Goal: Information Seeking & Learning: Find specific fact

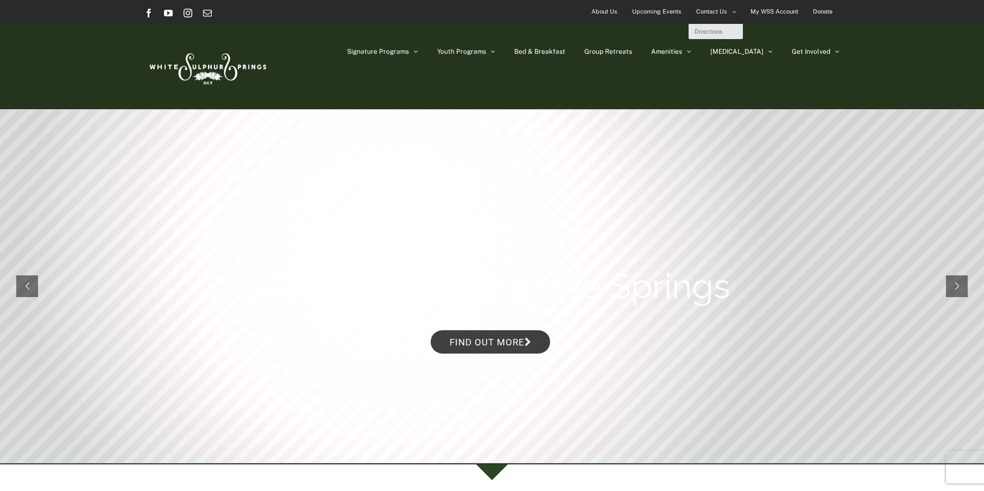
click at [709, 11] on span "Contact Us" at bounding box center [711, 12] width 31 height 16
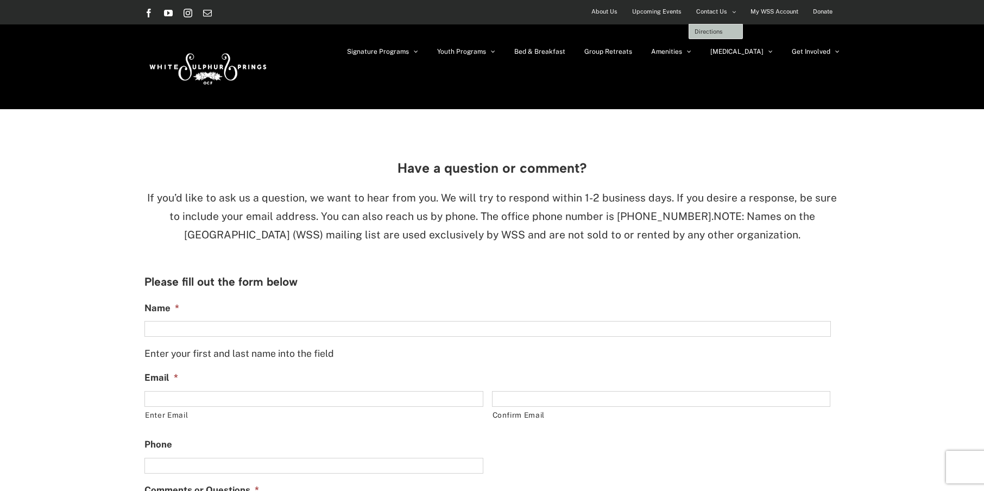
click at [710, 30] on span "Directions" at bounding box center [709, 31] width 28 height 7
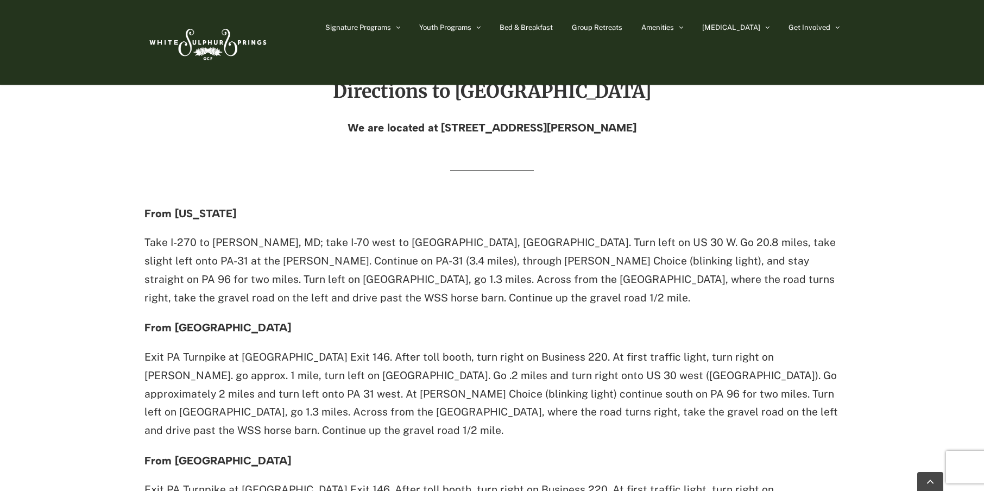
scroll to position [333, 0]
drag, startPoint x: 670, startPoint y: 128, endPoint x: 407, endPoint y: 127, distance: 263.4
click at [407, 127] on h4 "We are located at [STREET_ADDRESS][PERSON_NAME]" at bounding box center [491, 127] width 695 height 12
copy h4 "[STREET_ADDRESS][PERSON_NAME]"
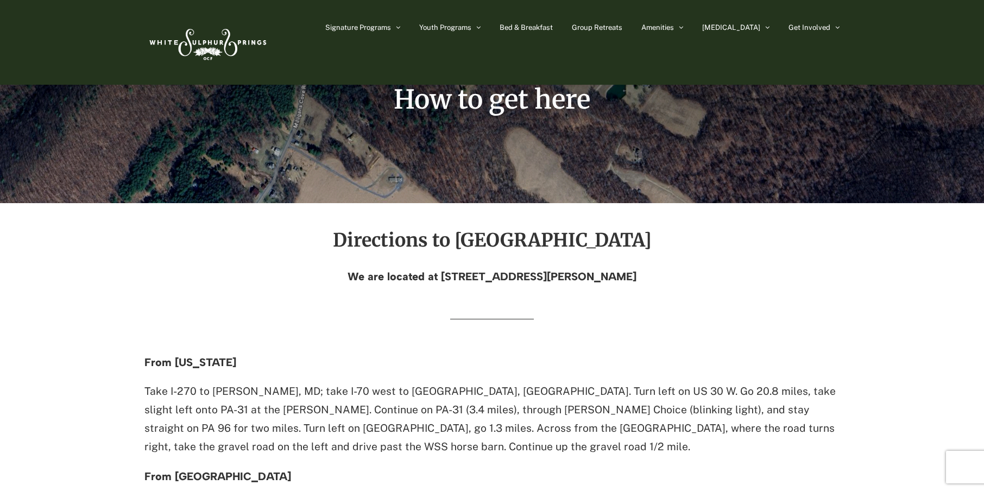
scroll to position [0, 0]
